Goal: Use online tool/utility

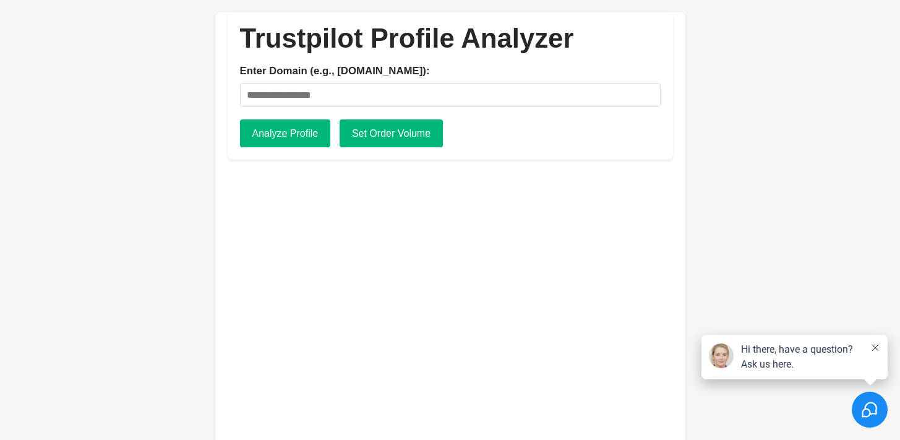
click at [377, 96] on input "Enter Domain (e.g., [DOMAIN_NAME]):" at bounding box center [450, 95] width 421 height 24
click at [308, 132] on button "Analyze Profile" at bounding box center [285, 133] width 91 height 28
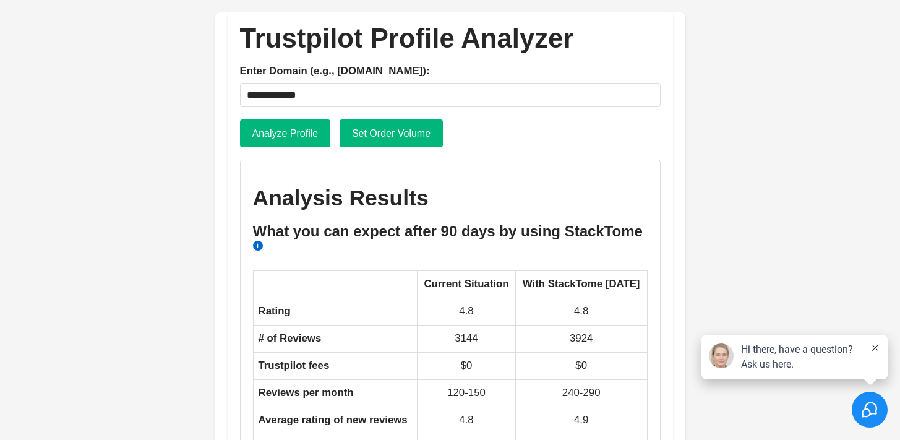
drag, startPoint x: 348, startPoint y: 100, endPoint x: 203, endPoint y: 96, distance: 144.9
click at [205, 96] on body "**********" at bounding box center [450, 232] width 495 height 465
click at [252, 130] on button "Analyze Profile" at bounding box center [285, 133] width 91 height 28
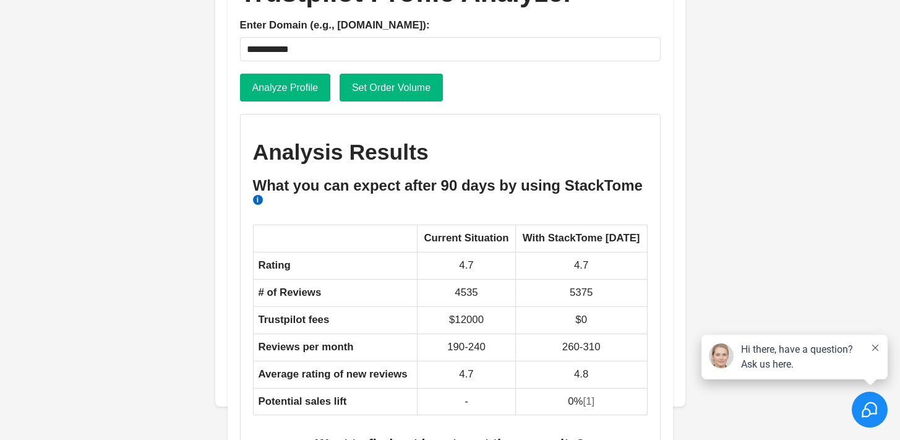
scroll to position [170, 0]
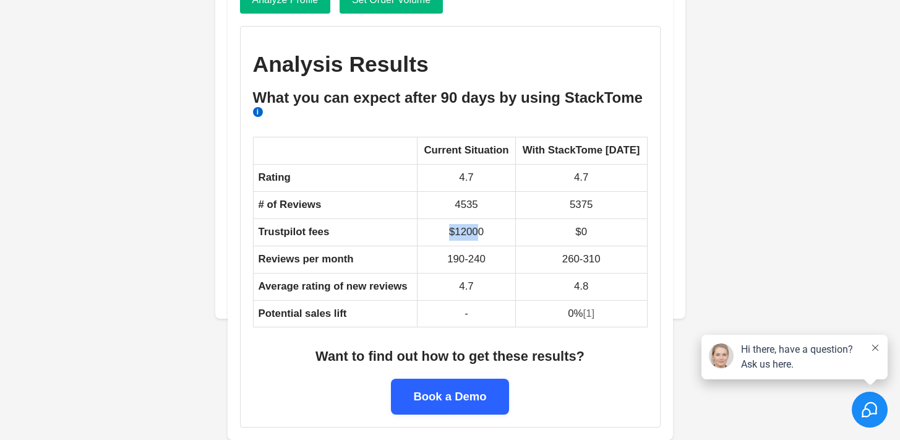
drag, startPoint x: 438, startPoint y: 217, endPoint x: 478, endPoint y: 208, distance: 41.8
click at [480, 218] on td "$12000" at bounding box center [467, 231] width 98 height 27
drag, startPoint x: 590, startPoint y: 211, endPoint x: 584, endPoint y: 212, distance: 6.3
click at [591, 218] on td "$0" at bounding box center [581, 231] width 132 height 27
drag, startPoint x: 570, startPoint y: 213, endPoint x: 478, endPoint y: 219, distance: 91.8
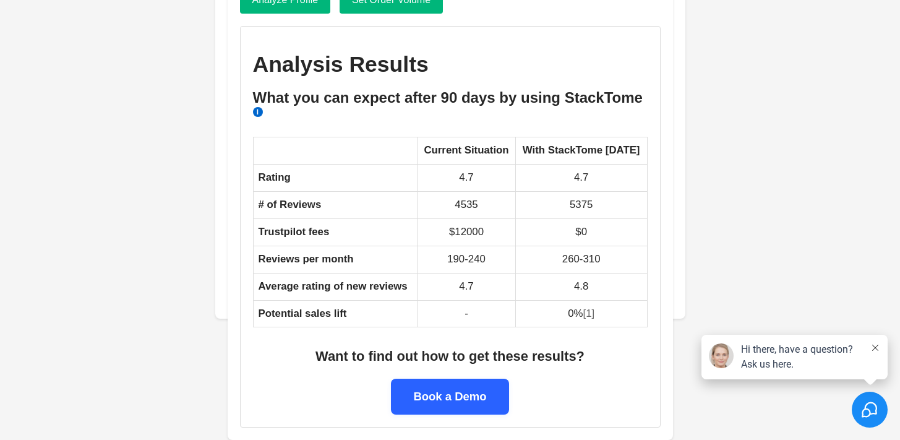
click at [569, 218] on td "$0" at bounding box center [581, 231] width 132 height 27
drag, startPoint x: 438, startPoint y: 243, endPoint x: 483, endPoint y: 239, distance: 45.9
click at [485, 246] on td "190-240" at bounding box center [467, 259] width 98 height 27
click at [464, 246] on td "190-240" at bounding box center [467, 259] width 98 height 27
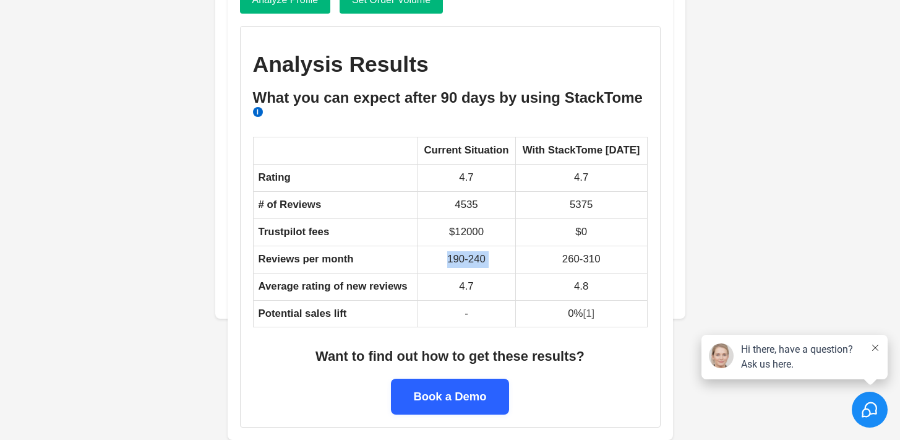
click at [464, 246] on td "190-240" at bounding box center [467, 259] width 98 height 27
drag, startPoint x: 436, startPoint y: 215, endPoint x: 489, endPoint y: 213, distance: 53.3
click at [489, 218] on td "$12000" at bounding box center [467, 231] width 98 height 27
click at [460, 218] on td "$12000" at bounding box center [467, 231] width 98 height 27
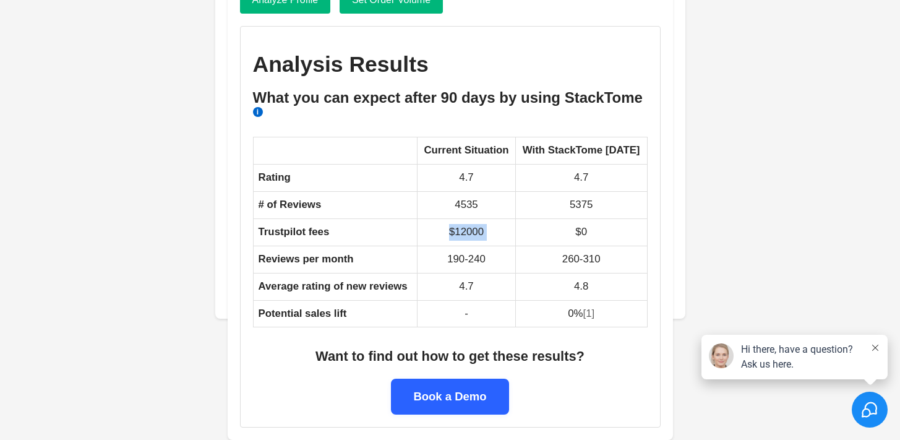
click at [460, 218] on td "$12000" at bounding box center [467, 231] width 98 height 27
click at [457, 218] on td "$12000" at bounding box center [467, 231] width 98 height 27
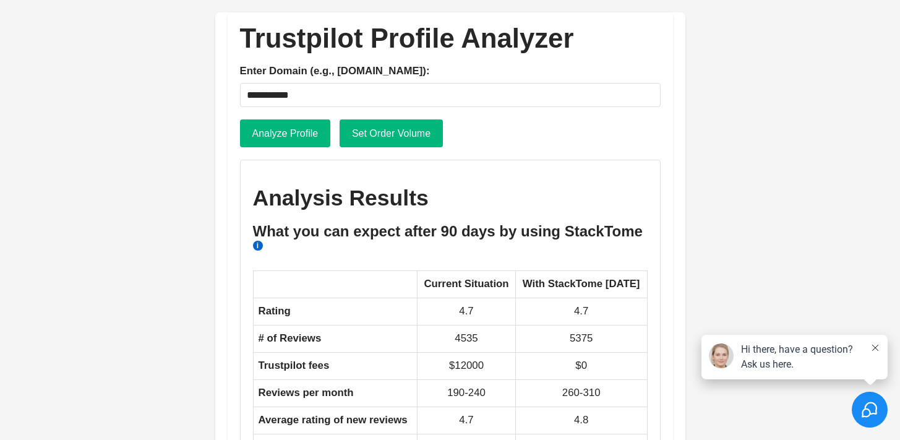
drag, startPoint x: 400, startPoint y: 88, endPoint x: 171, endPoint y: 101, distance: 228.7
click at [171, 101] on html "**********" at bounding box center [450, 220] width 900 height 440
type input "**********"
click at [269, 140] on button "Analyze Profile" at bounding box center [285, 133] width 91 height 28
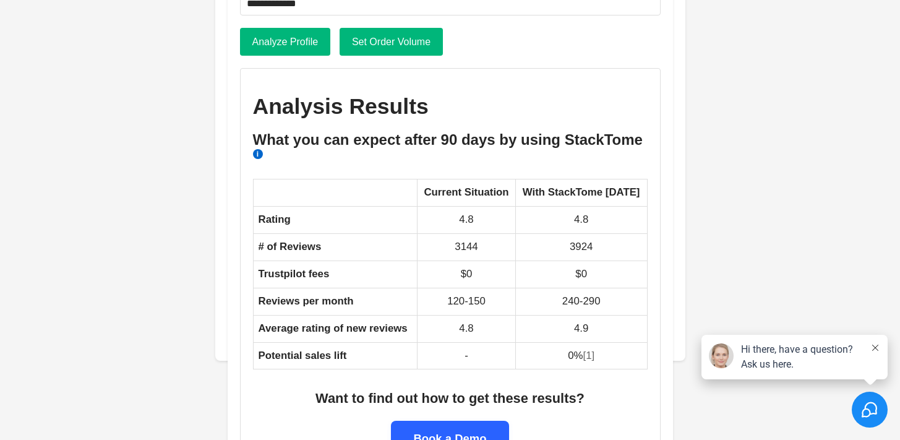
scroll to position [94, 0]
